Goal: Find specific page/section: Find specific page/section

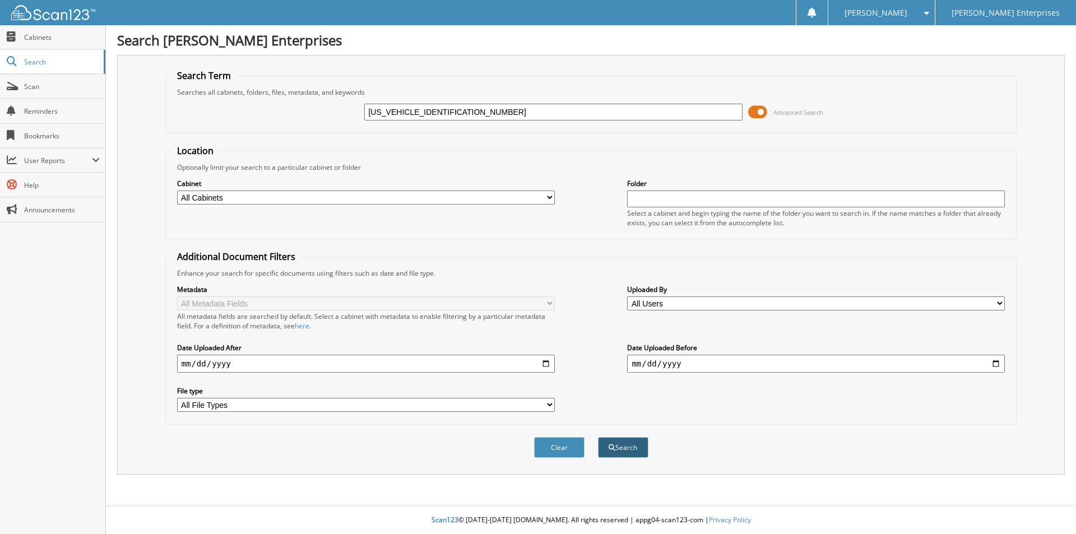
type input "[US_VEHICLE_IDENTIFICATION_NUMBER]"
click at [616, 446] on button "Search" at bounding box center [623, 447] width 50 height 21
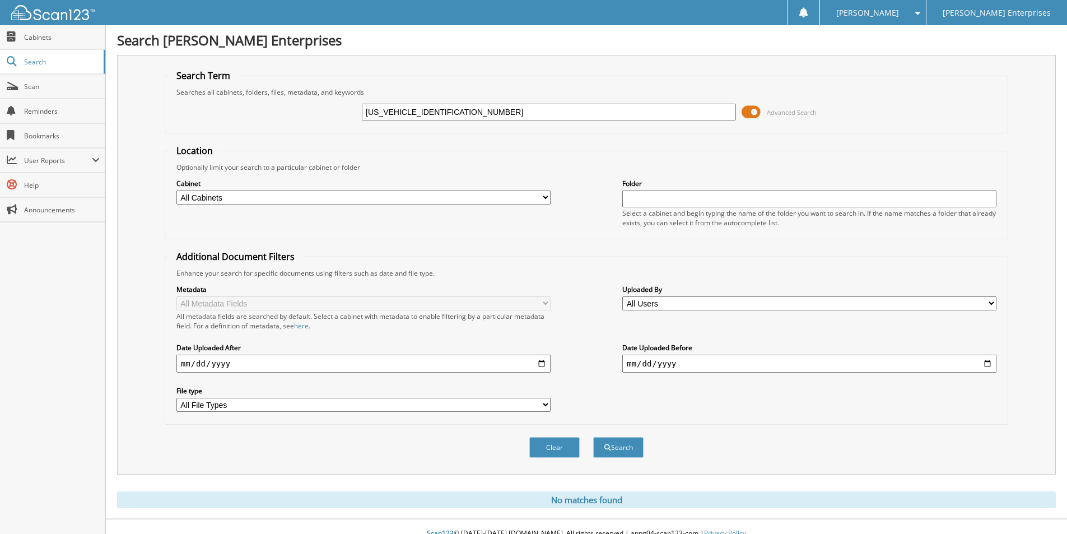
drag, startPoint x: 410, startPoint y: 113, endPoint x: 227, endPoint y: 67, distance: 188.2
click at [236, 71] on fieldset "Search Term Searches all cabinets, folders, files, metadata, and keywords [US_V…" at bounding box center [587, 101] width 844 height 64
type input "ME148112"
click at [613, 446] on button "Search" at bounding box center [618, 447] width 50 height 21
drag, startPoint x: 378, startPoint y: 114, endPoint x: 257, endPoint y: 108, distance: 121.7
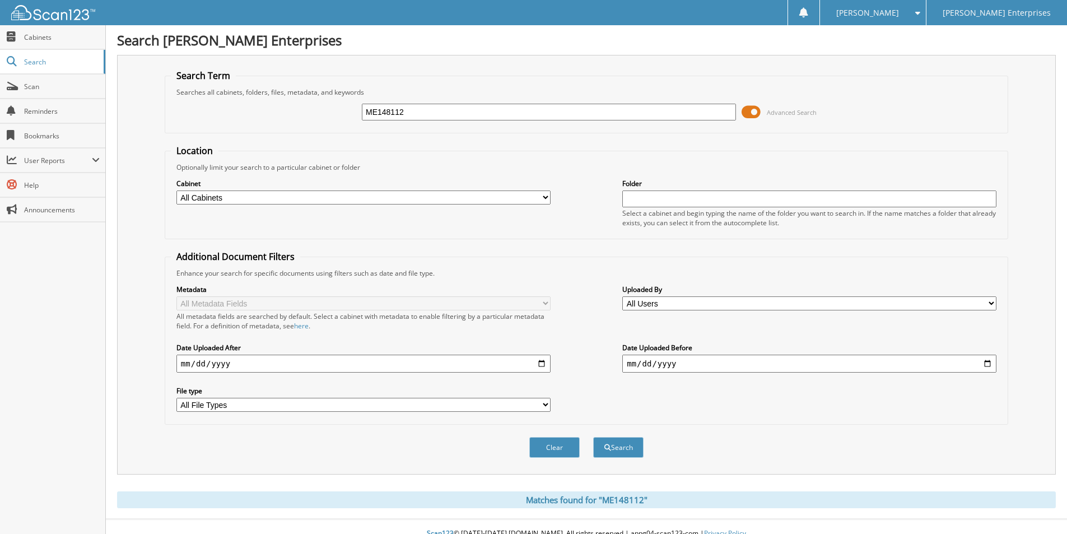
click at [276, 109] on div "ME148112 Advanced Search" at bounding box center [586, 112] width 831 height 30
type input "148112"
click at [605, 440] on button "Search" at bounding box center [618, 447] width 50 height 21
